Goal: Information Seeking & Learning: Learn about a topic

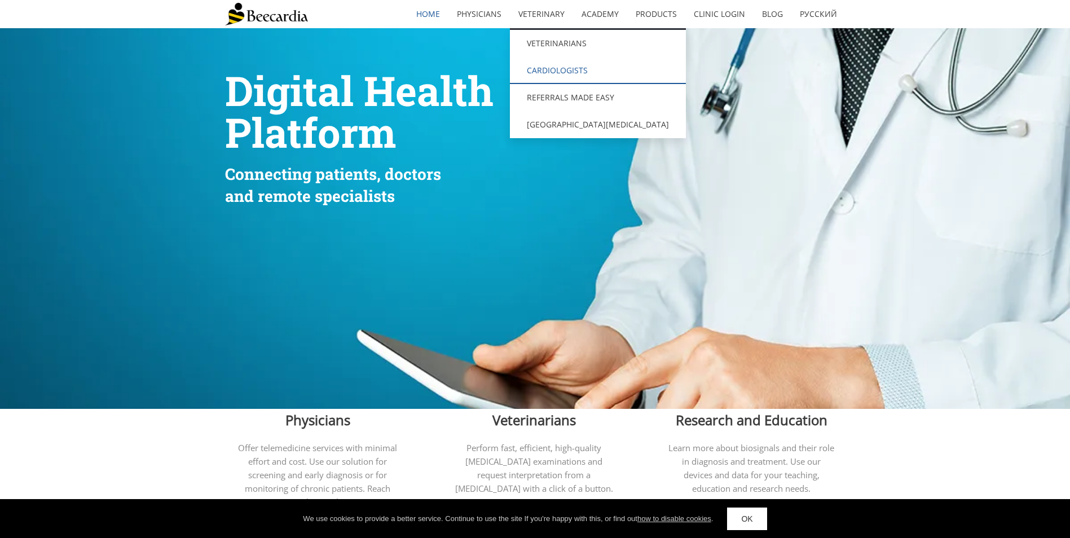
click at [551, 76] on link "Cardiologists" at bounding box center [598, 70] width 176 height 27
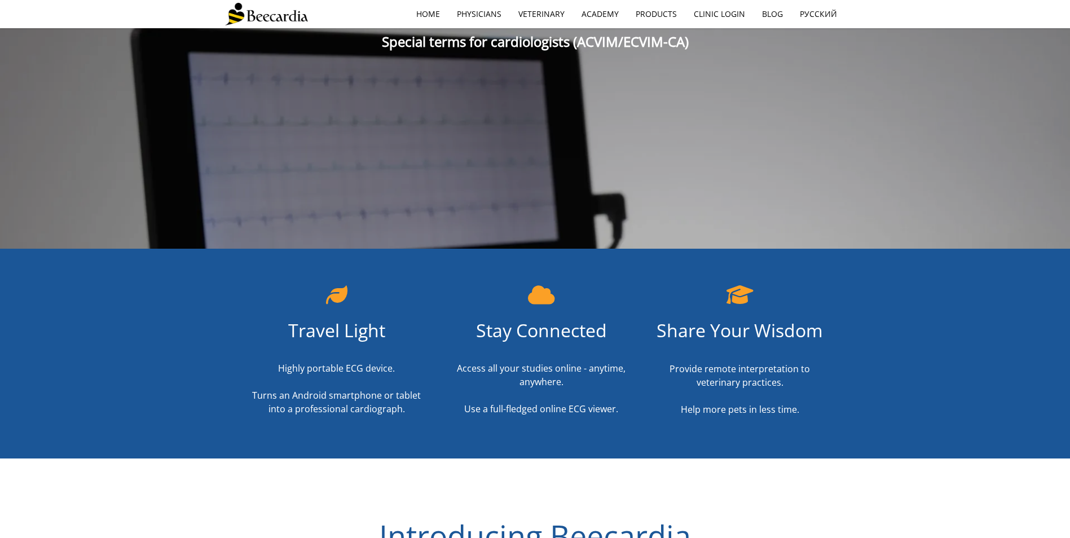
scroll to position [28, 0]
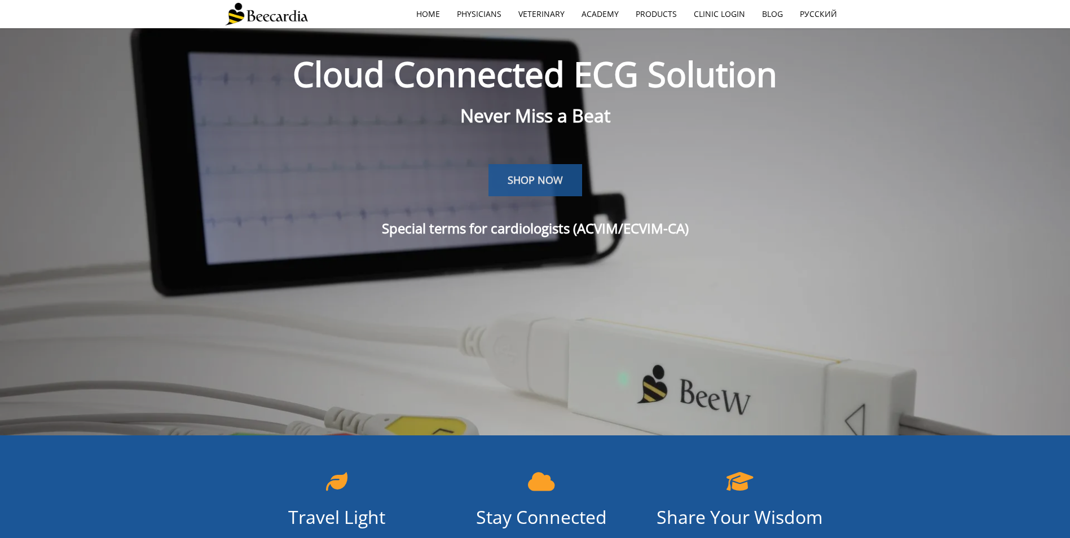
click at [539, 179] on span "SHOP NOW" at bounding box center [535, 180] width 55 height 14
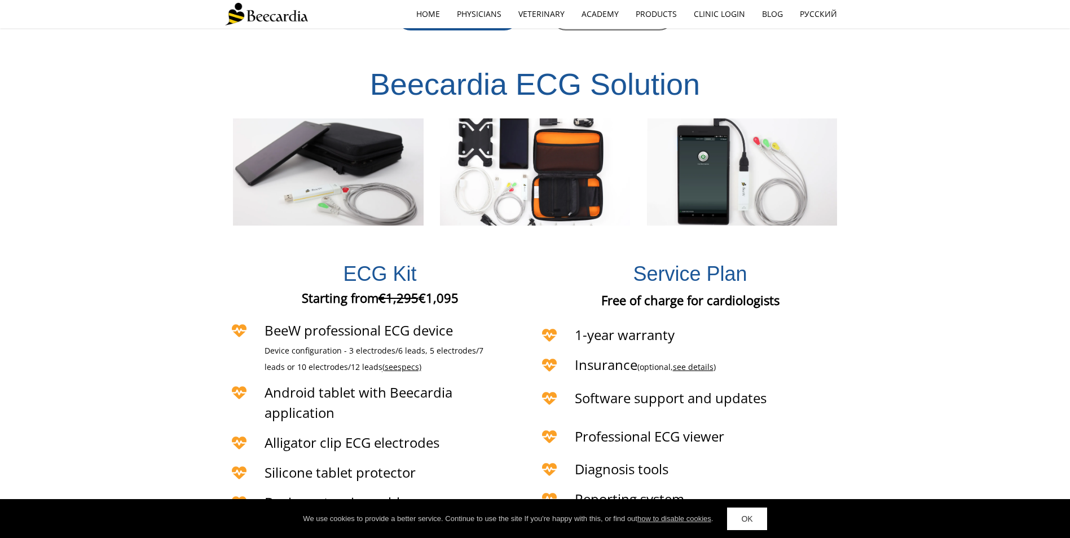
scroll to position [2327, 0]
click at [398, 361] on span "specs)" at bounding box center [410, 366] width 24 height 11
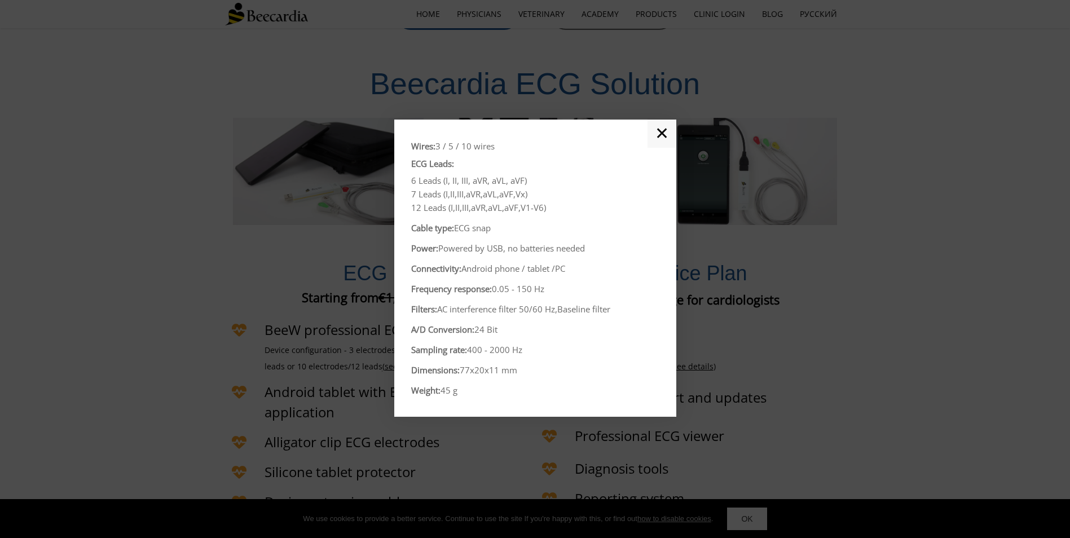
click at [662, 137] on link "✕" at bounding box center [662, 134] width 29 height 28
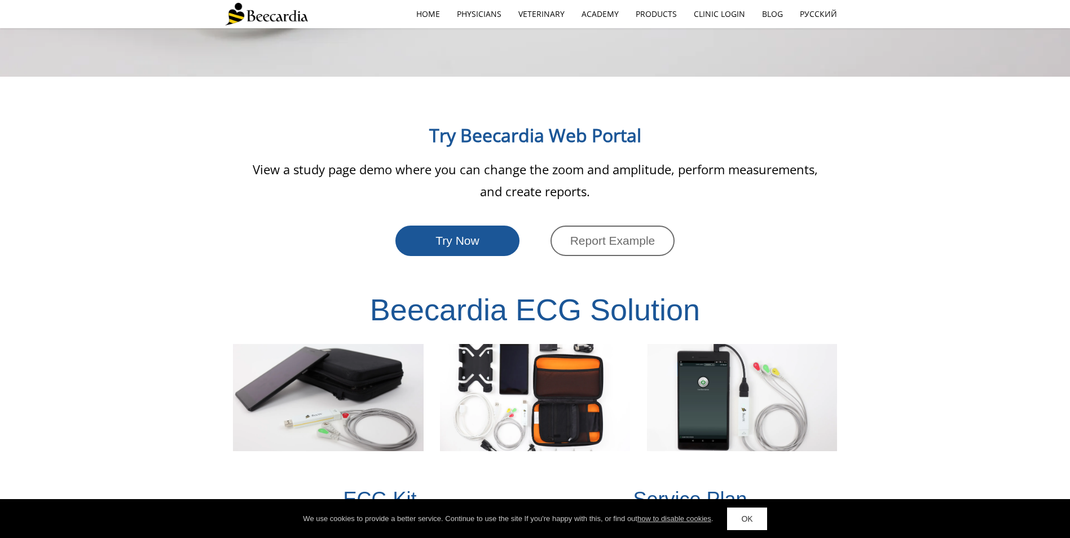
scroll to position [2089, 0]
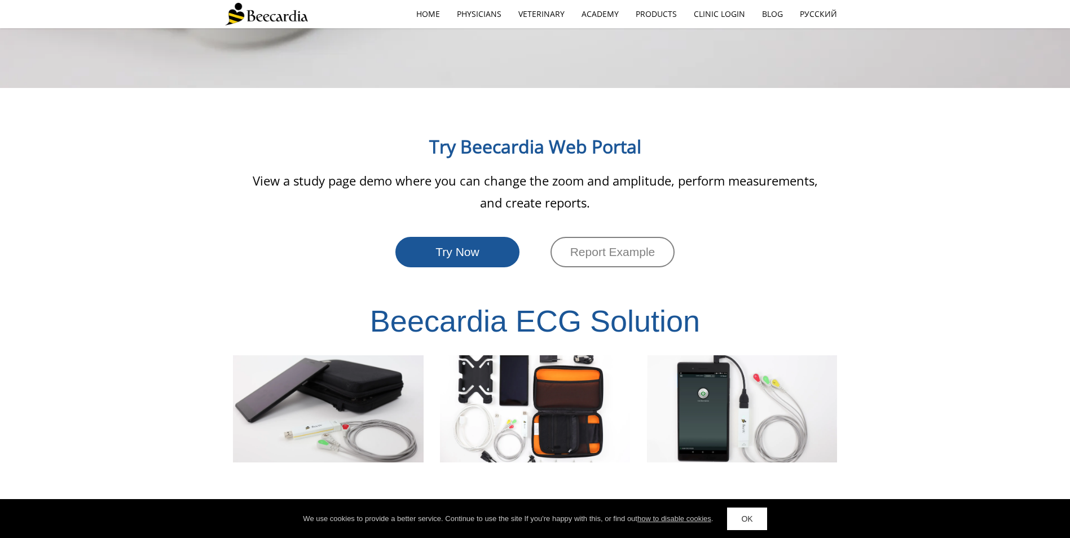
click at [593, 245] on span "Report Example" at bounding box center [612, 251] width 85 height 13
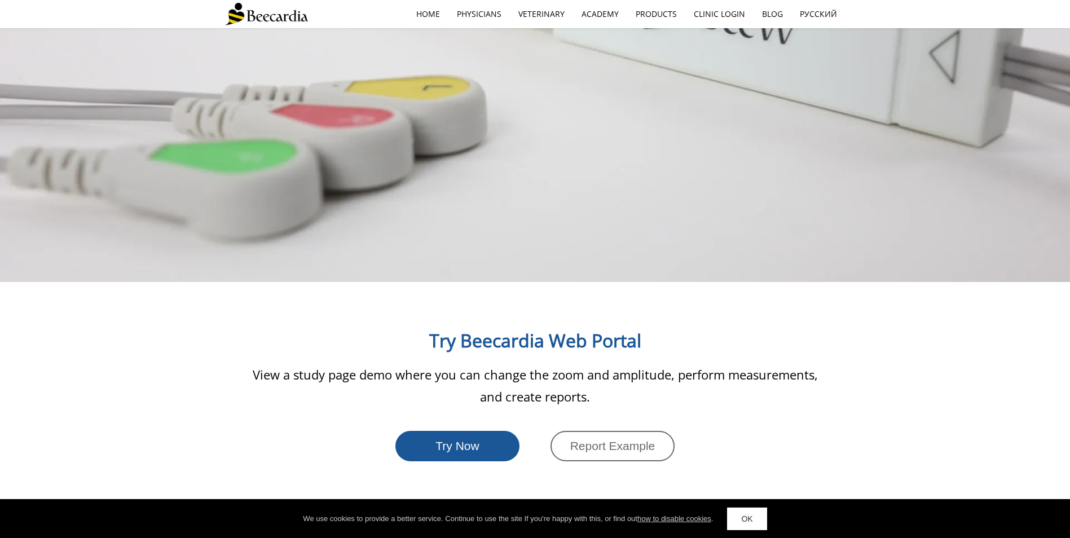
scroll to position [2033, 0]
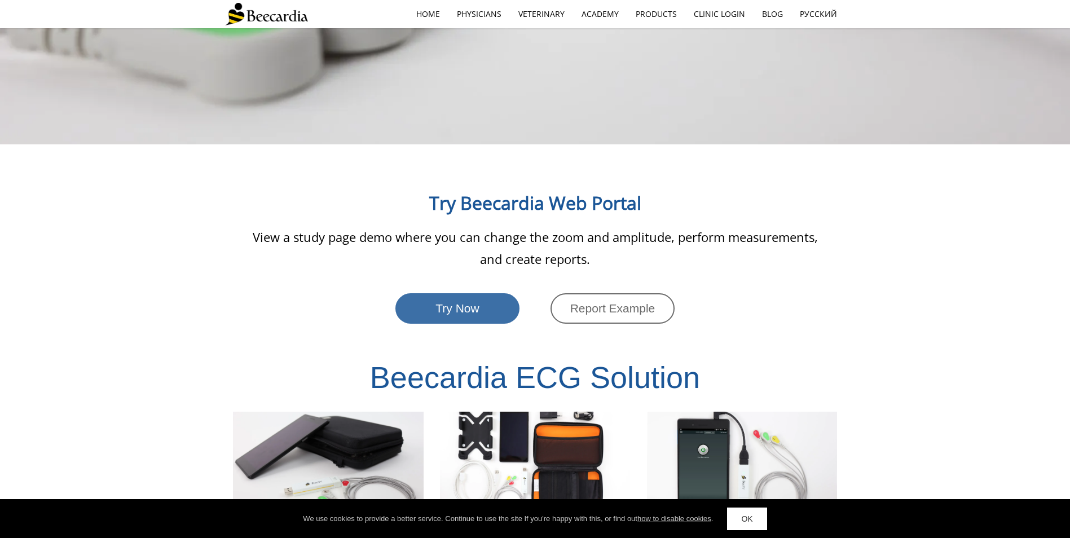
click at [499, 293] on link "Try Now" at bounding box center [458, 308] width 124 height 30
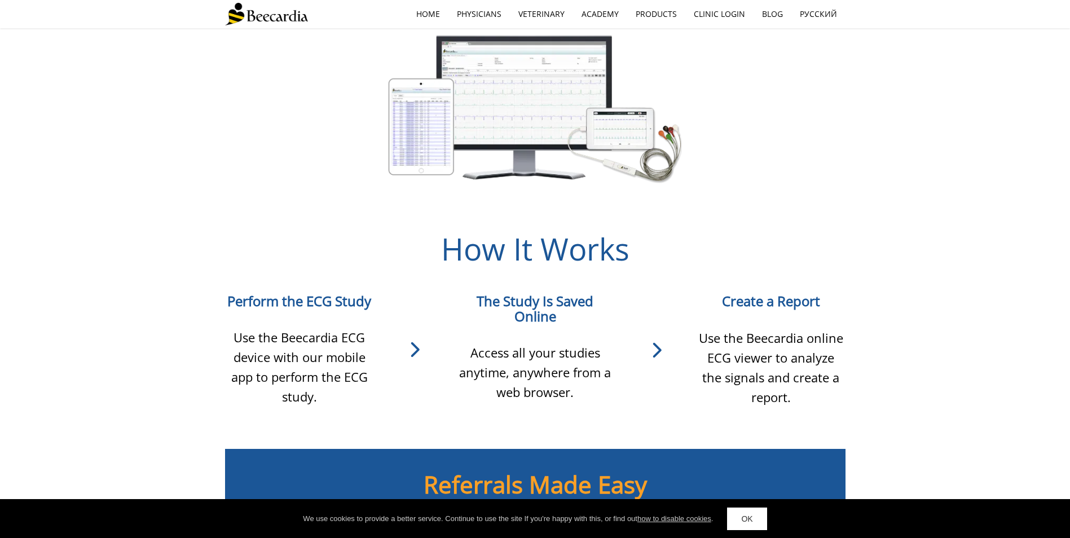
scroll to position [848, 0]
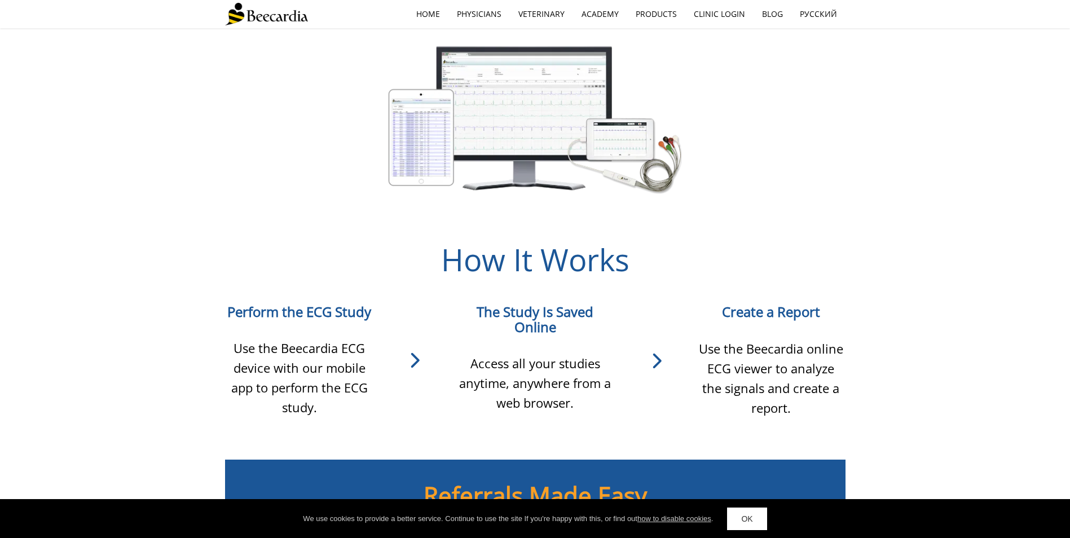
click at [658, 362] on icon at bounding box center [656, 361] width 81 height 34
click at [664, 15] on link "Products" at bounding box center [656, 14] width 58 height 26
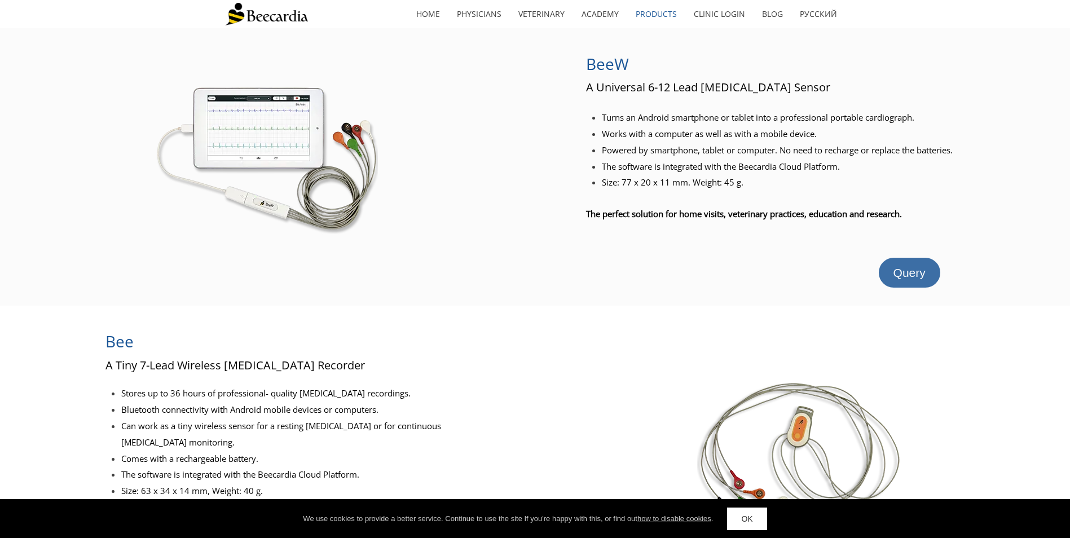
click at [915, 279] on span "Query" at bounding box center [910, 272] width 32 height 13
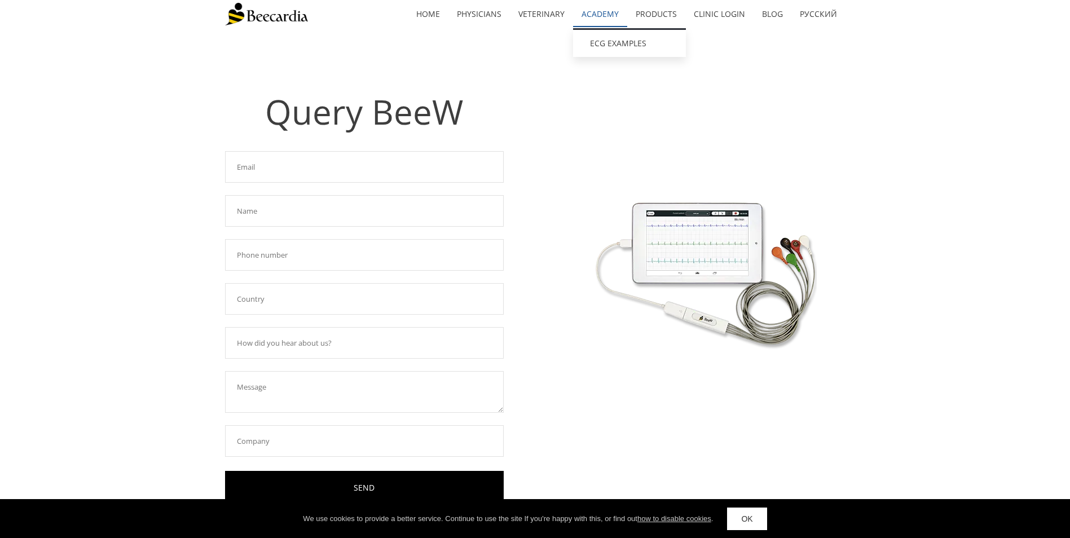
click at [598, 24] on link "Academy" at bounding box center [600, 14] width 54 height 26
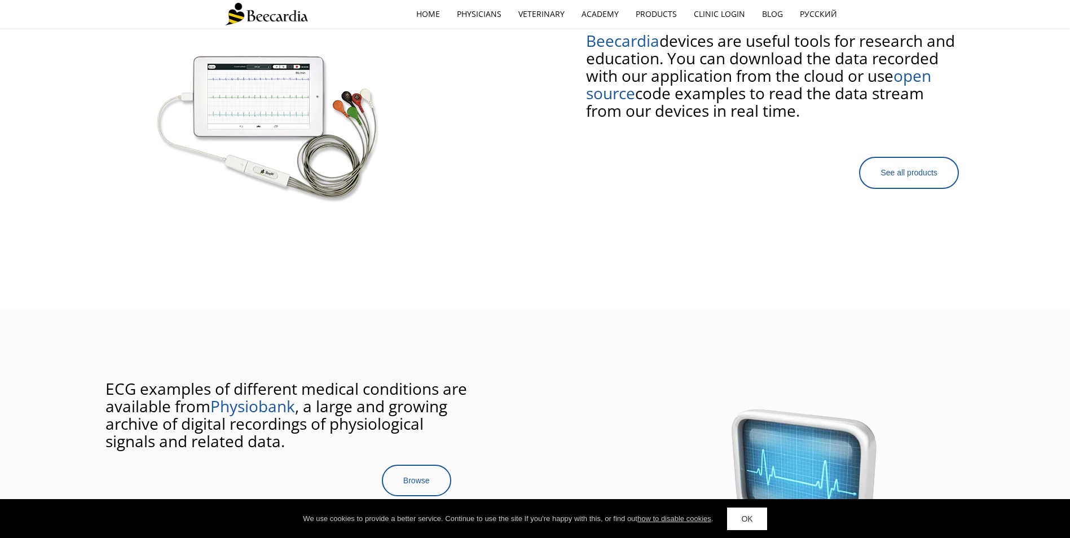
scroll to position [307, 0]
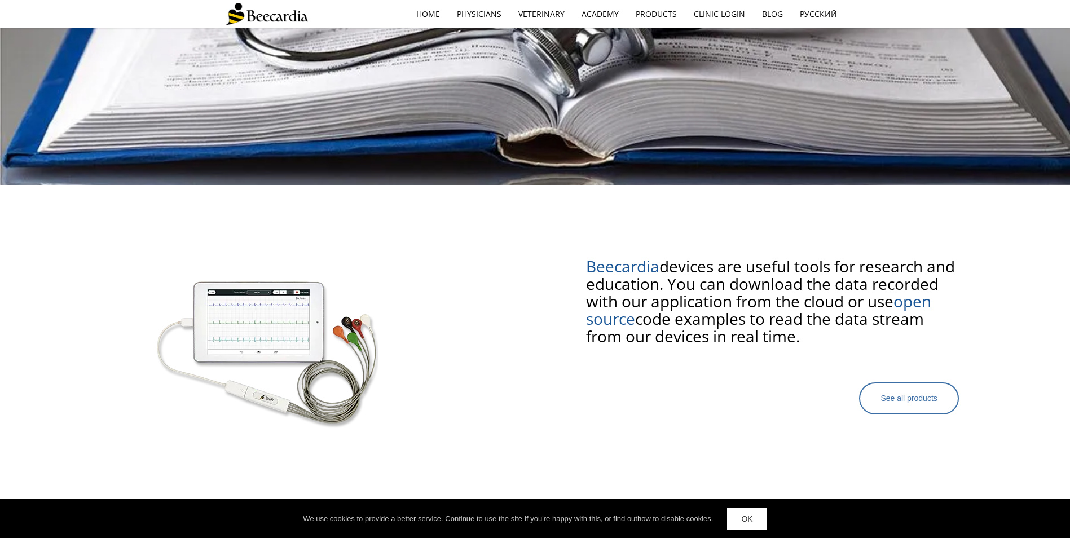
click at [893, 389] on link "See all products" at bounding box center [908, 399] width 99 height 32
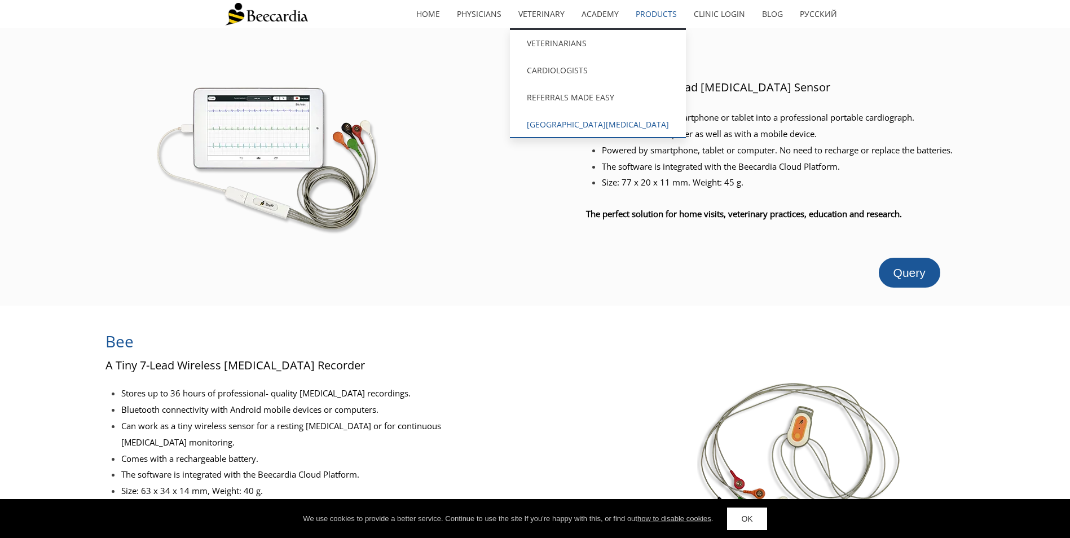
click at [555, 124] on link "[GEOGRAPHIC_DATA][MEDICAL_DATA]" at bounding box center [598, 124] width 176 height 27
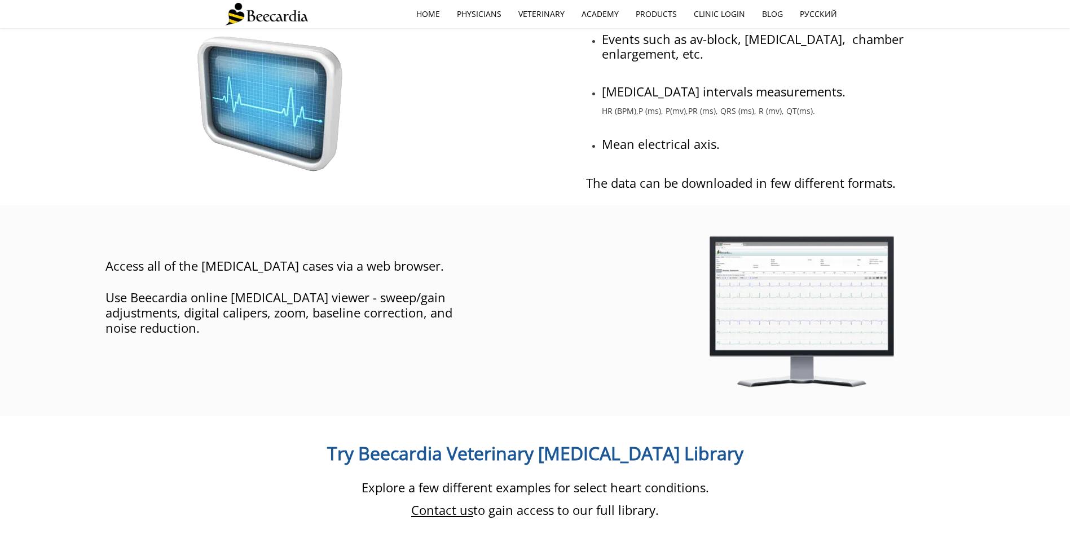
scroll to position [844, 0]
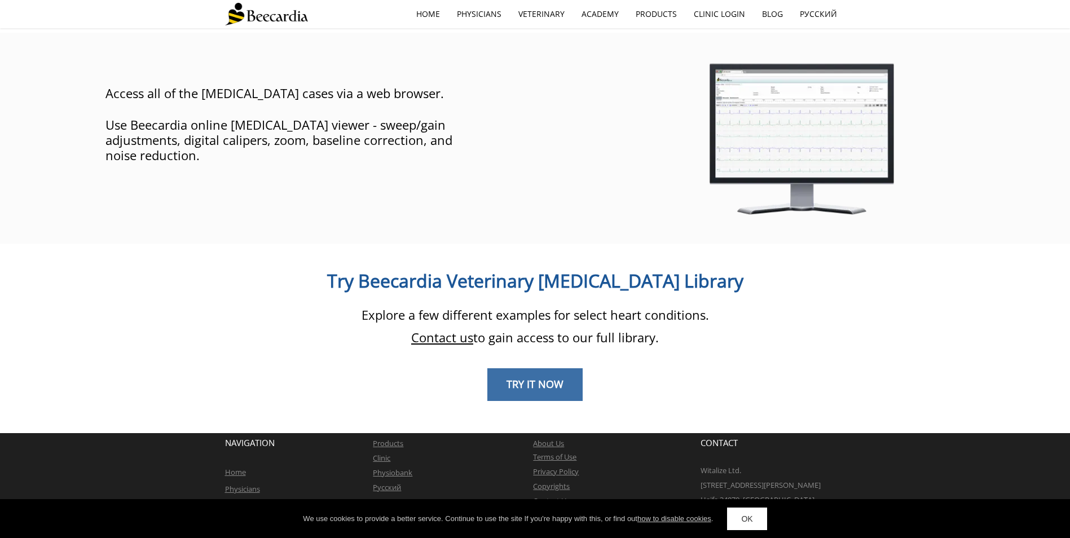
click at [553, 377] on span "TRY IT NOW" at bounding box center [535, 384] width 57 height 14
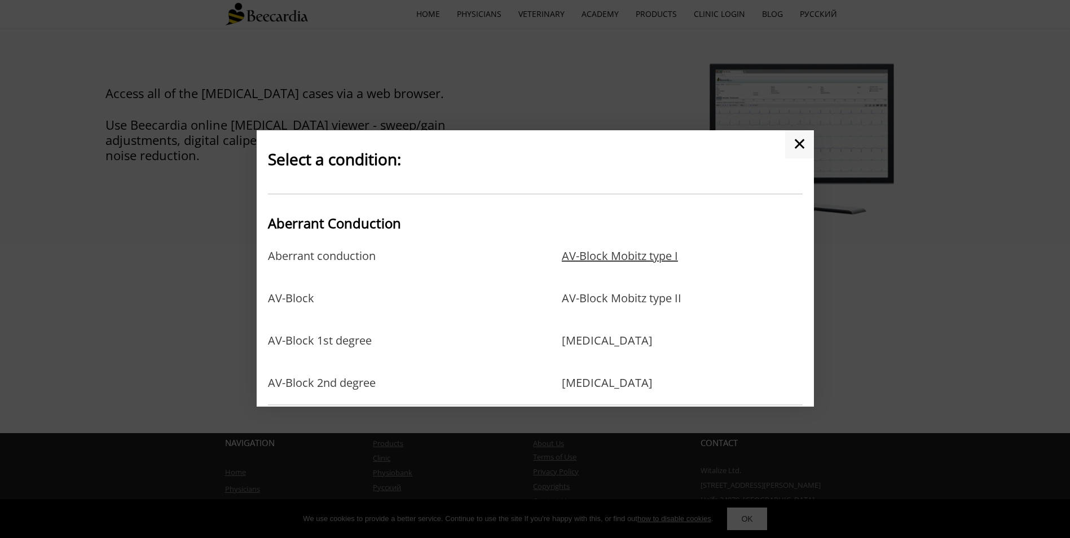
click at [594, 251] on link "AV-Block Mobitz type I" at bounding box center [620, 267] width 116 height 37
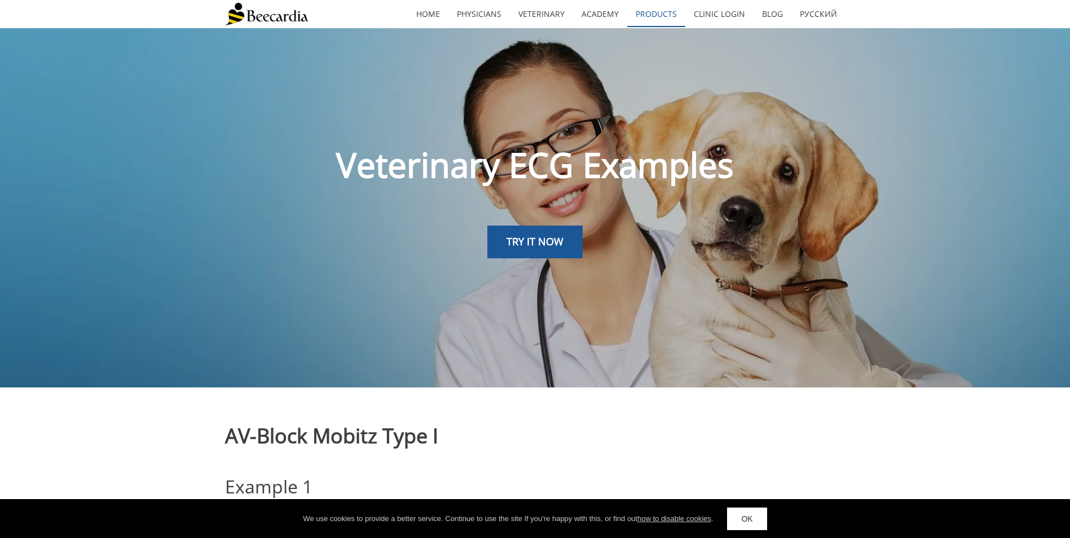
click at [662, 14] on link "Products" at bounding box center [656, 14] width 58 height 26
